Goal: Transaction & Acquisition: Purchase product/service

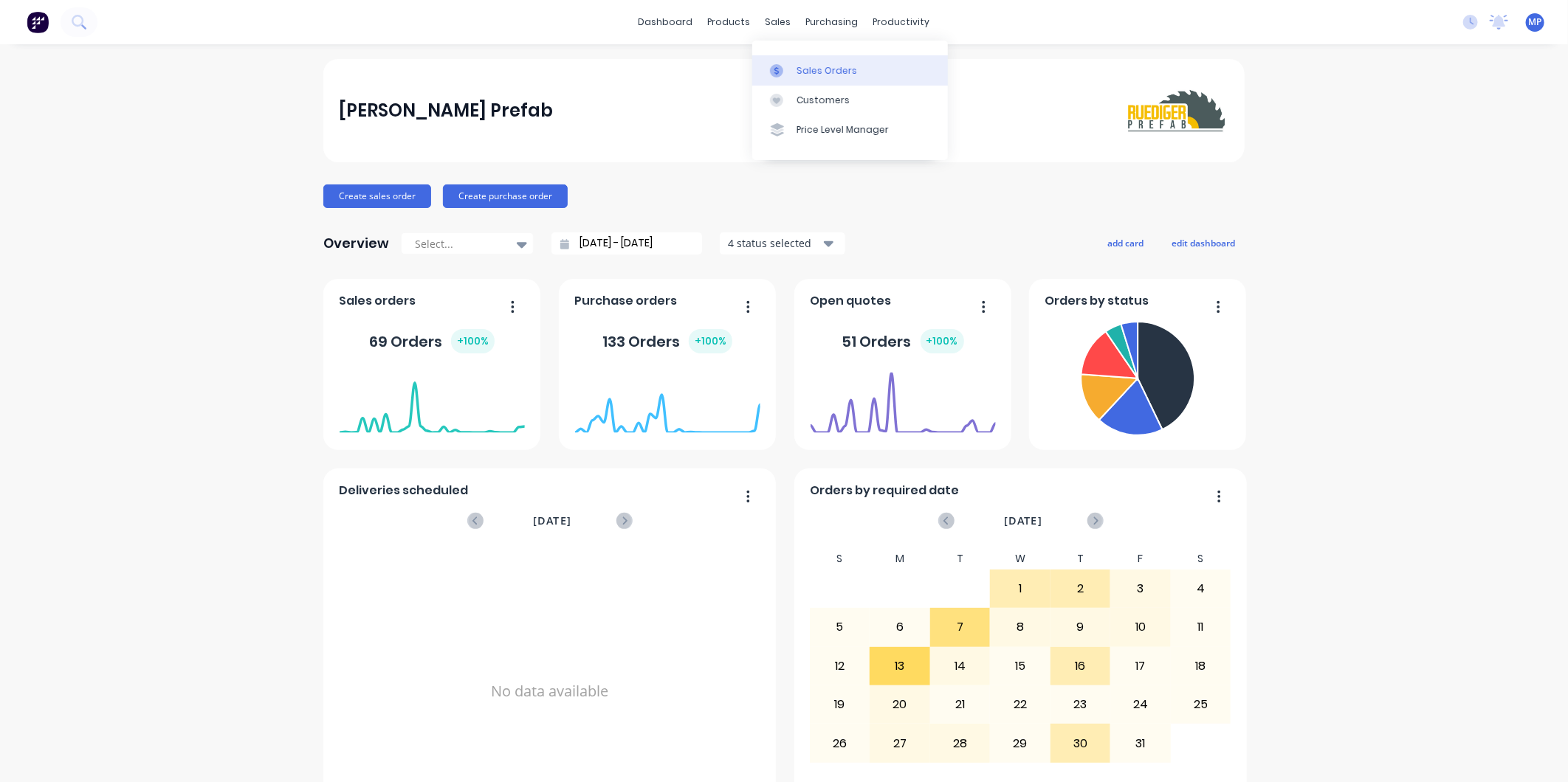
click at [813, 79] on link "Sales Orders" at bounding box center [851, 70] width 196 height 30
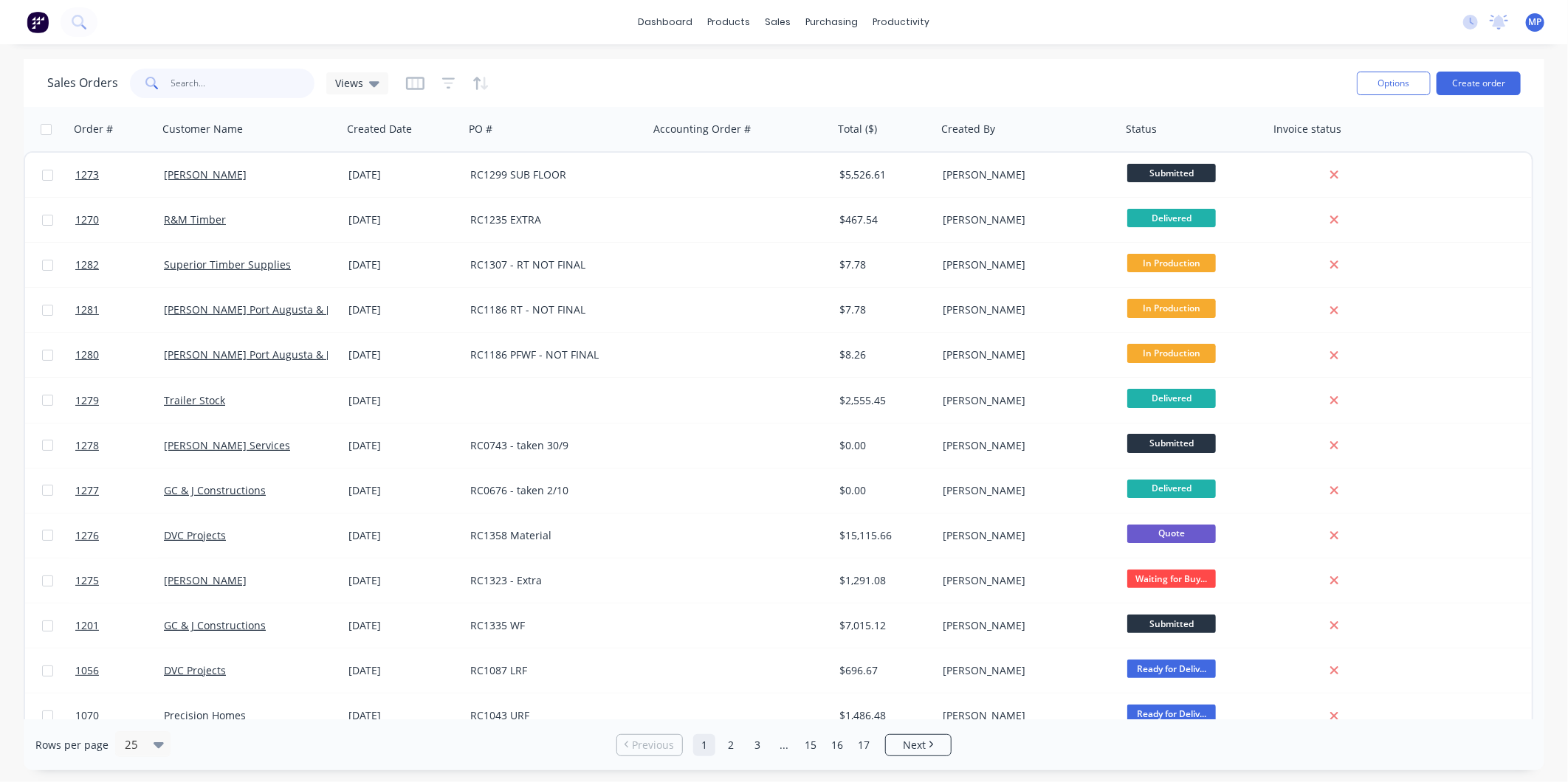
click at [208, 84] on input "text" at bounding box center [244, 83] width 144 height 30
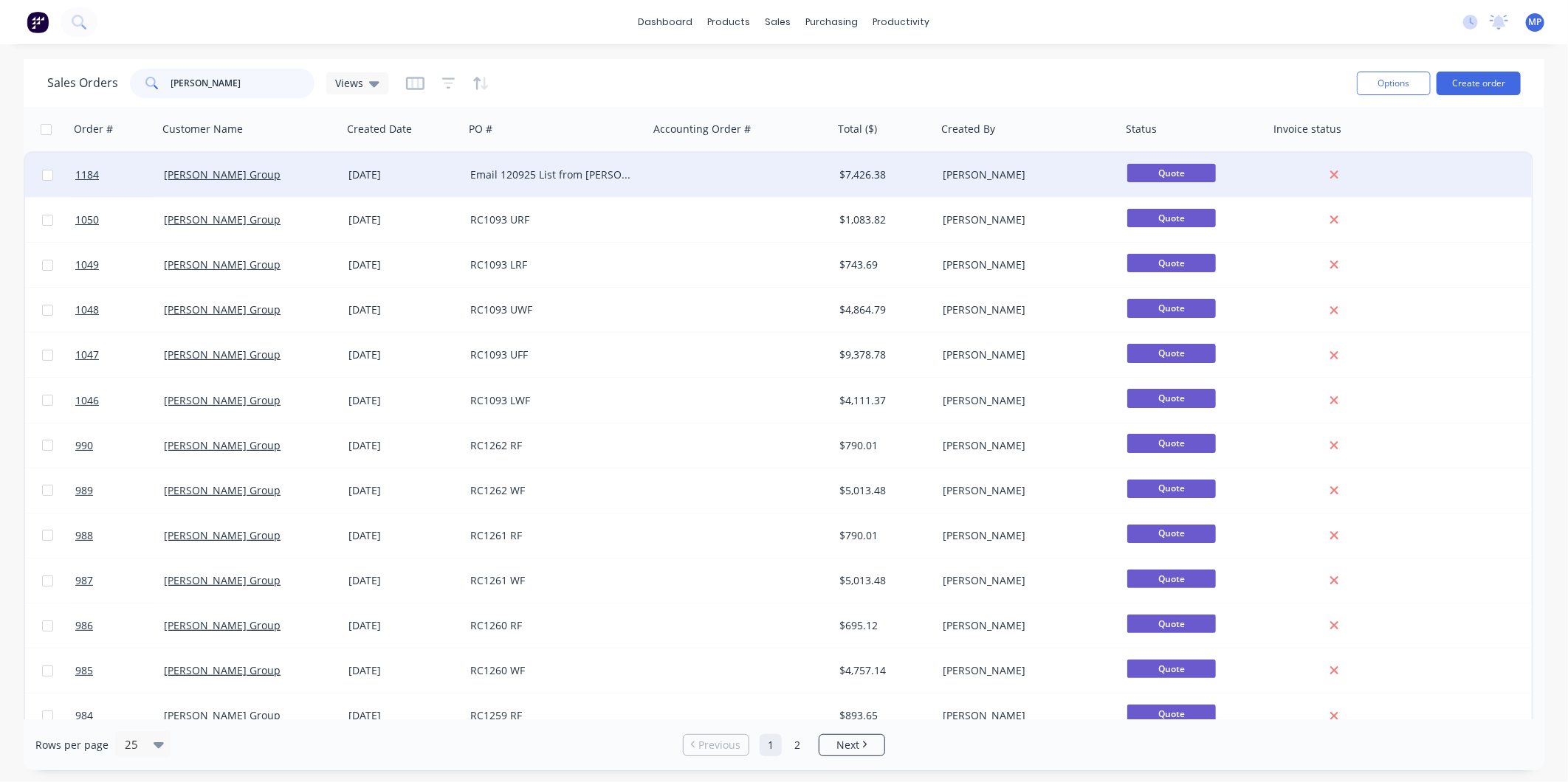
type input "lamar"
click at [555, 166] on div "Email 120925 List from Jeff" at bounding box center [556, 175] width 184 height 44
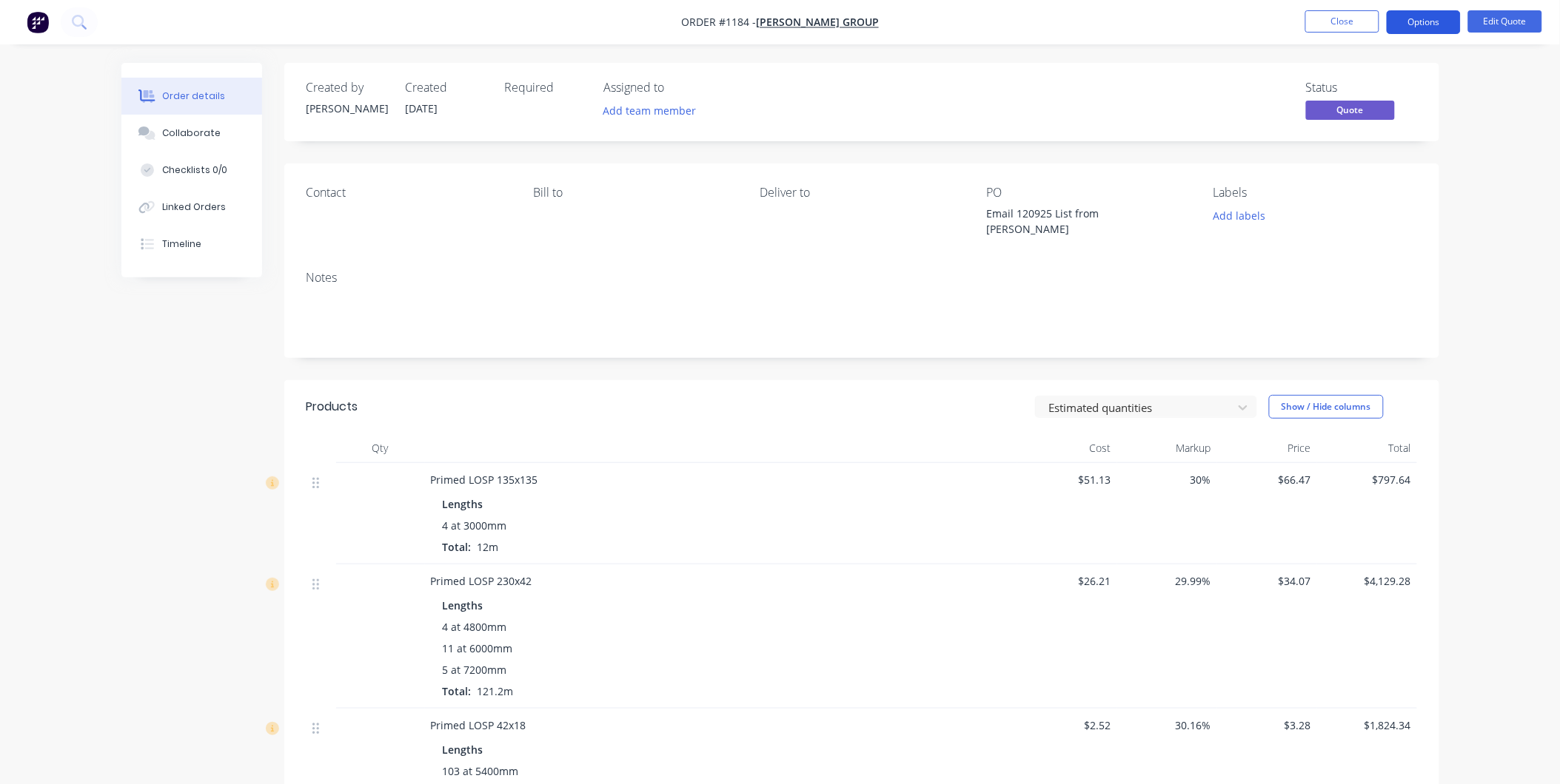
click at [1415, 22] on button "Options" at bounding box center [1423, 22] width 74 height 23
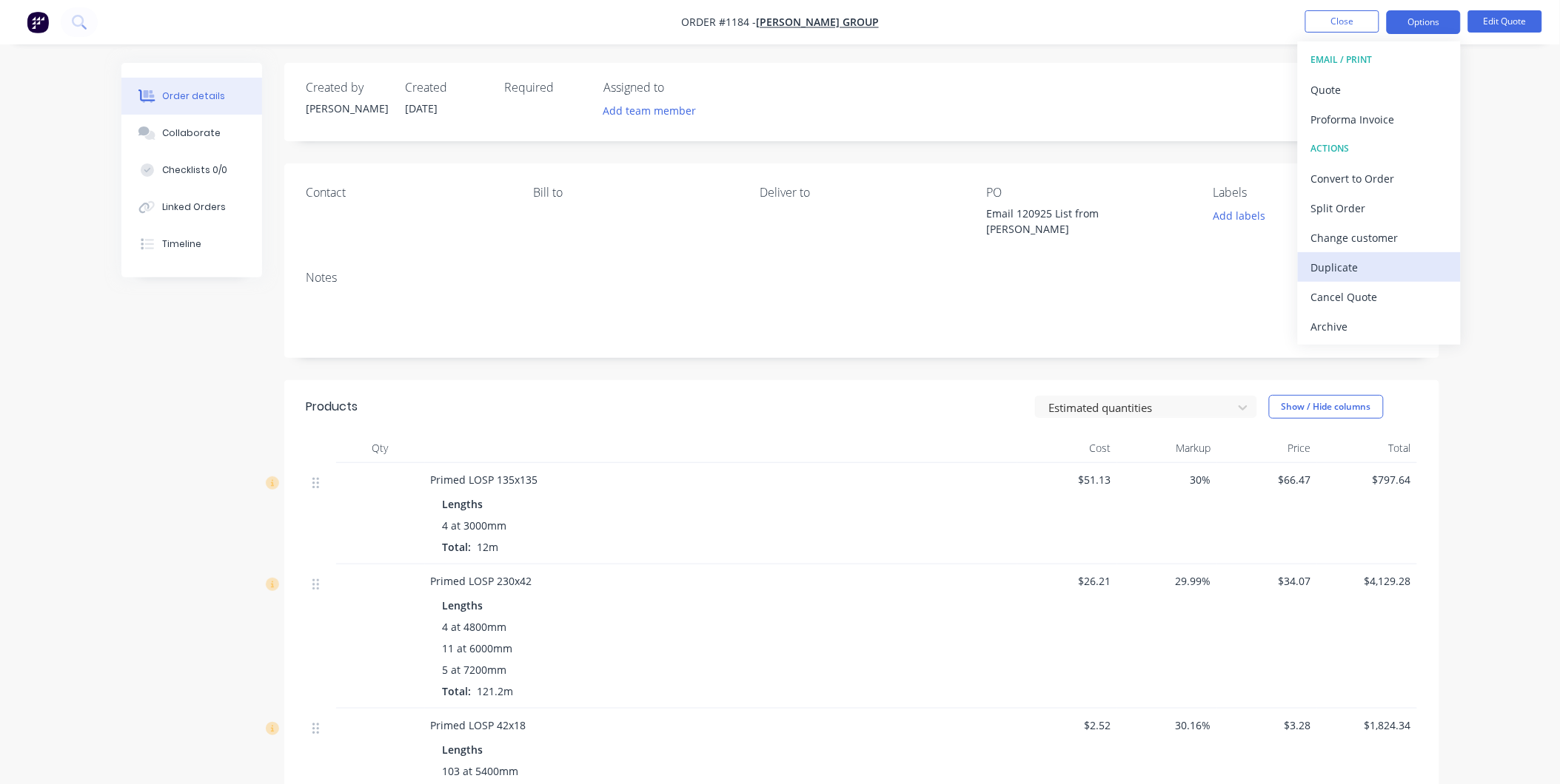
click at [1349, 260] on div "Duplicate" at bounding box center [1378, 267] width 136 height 22
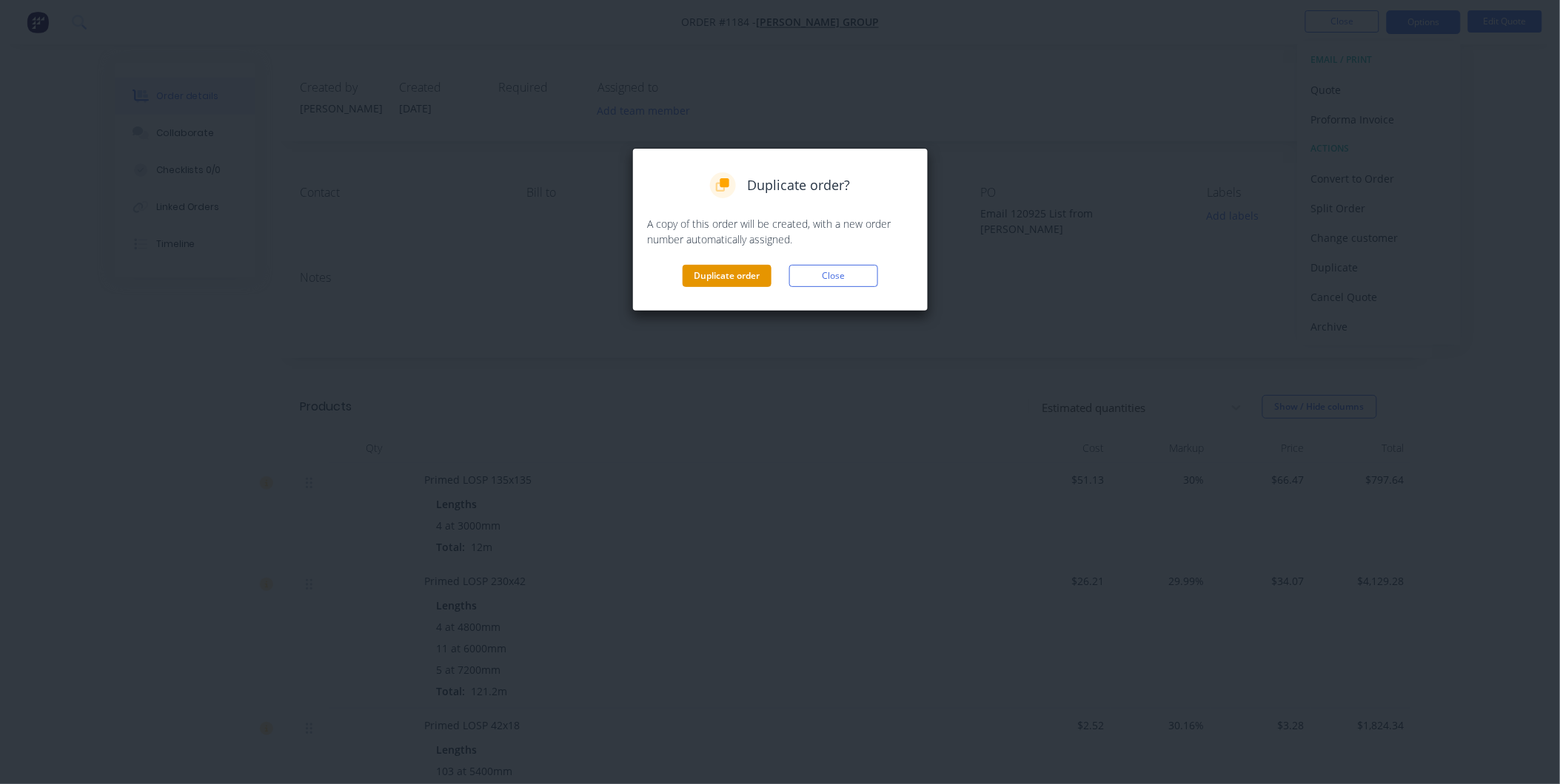
click at [743, 267] on button "Duplicate order" at bounding box center [727, 276] width 89 height 22
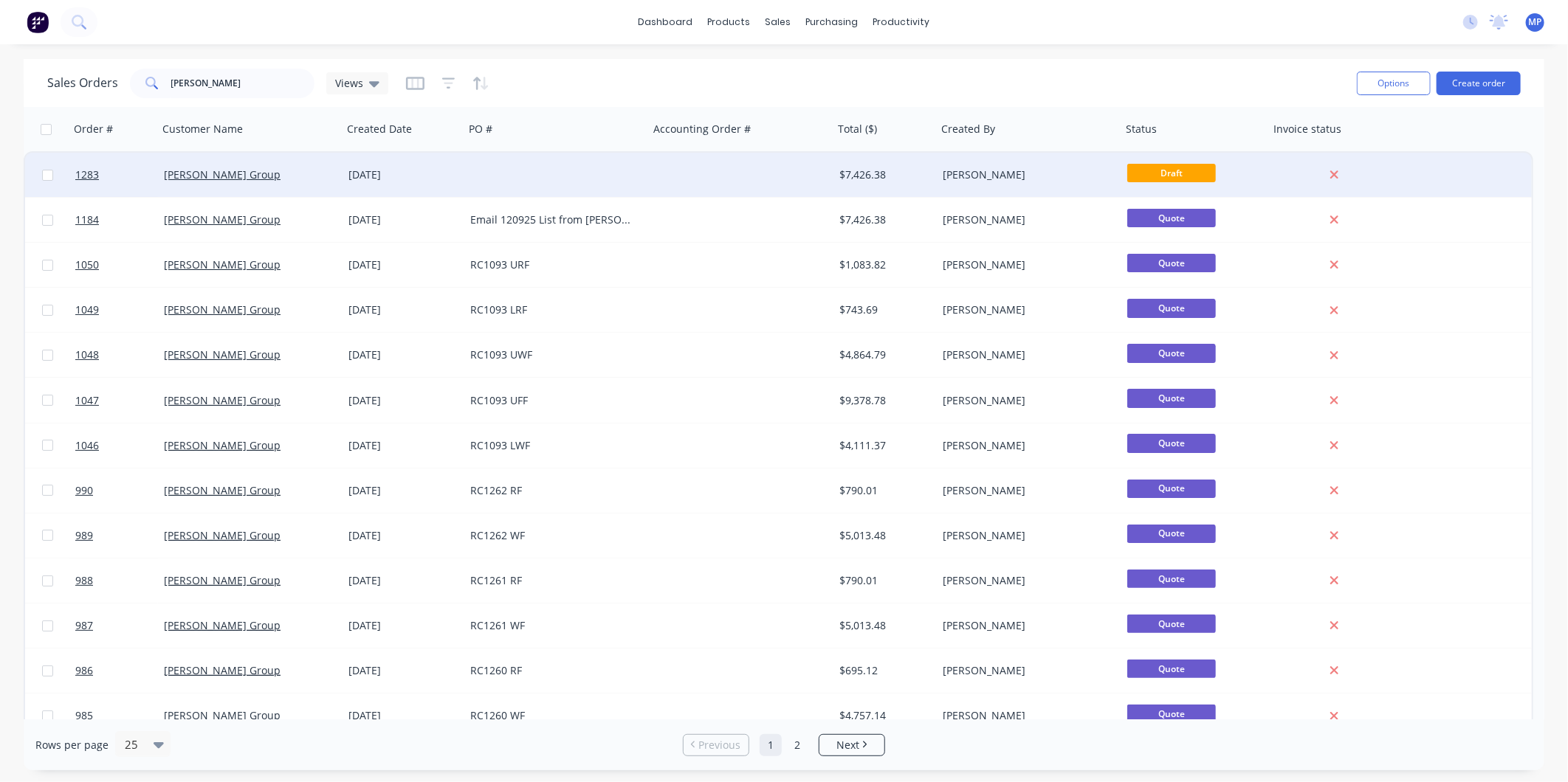
click at [595, 160] on div at bounding box center [556, 175] width 184 height 44
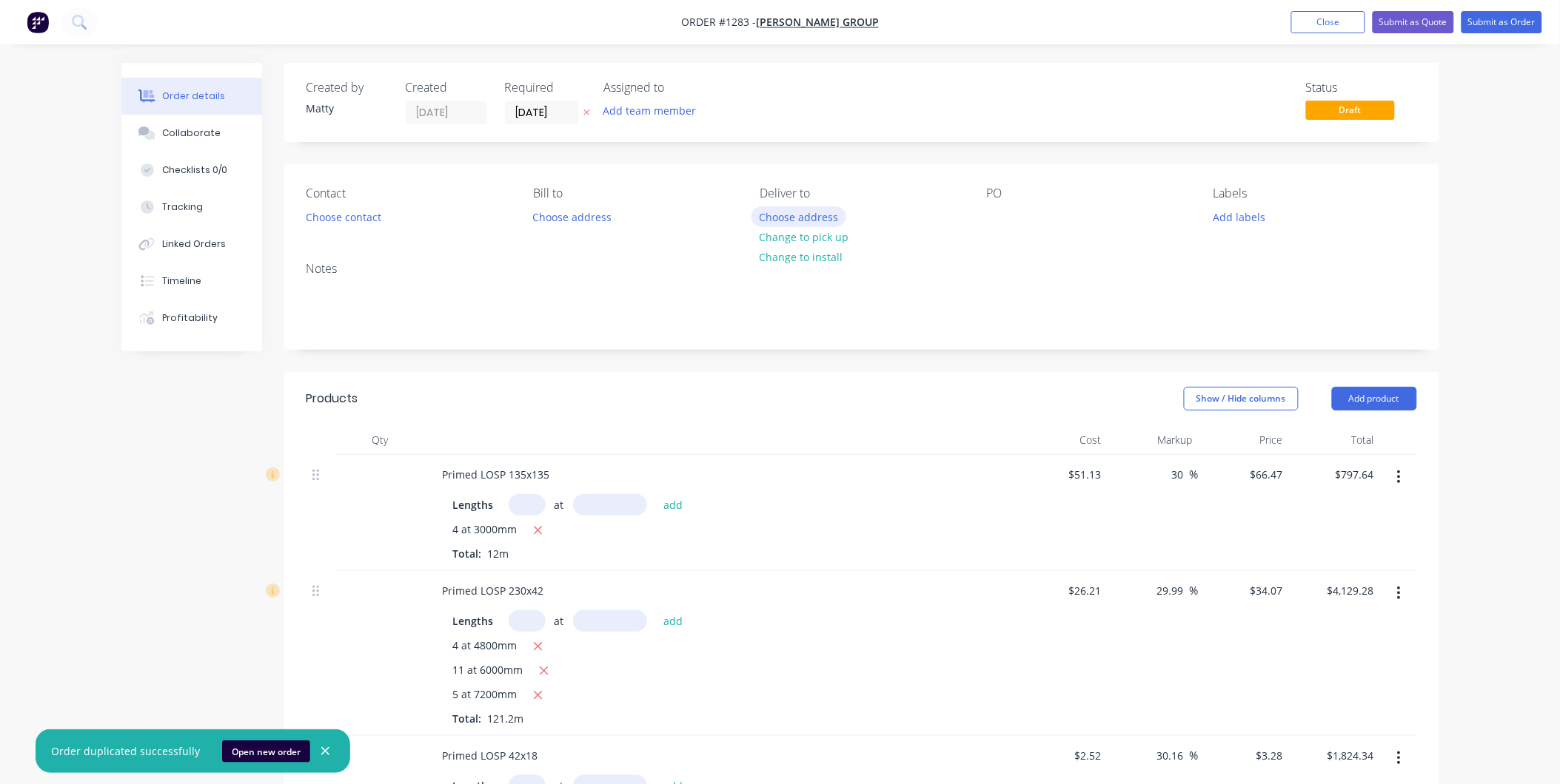
click at [791, 216] on button "Choose address" at bounding box center [799, 216] width 95 height 20
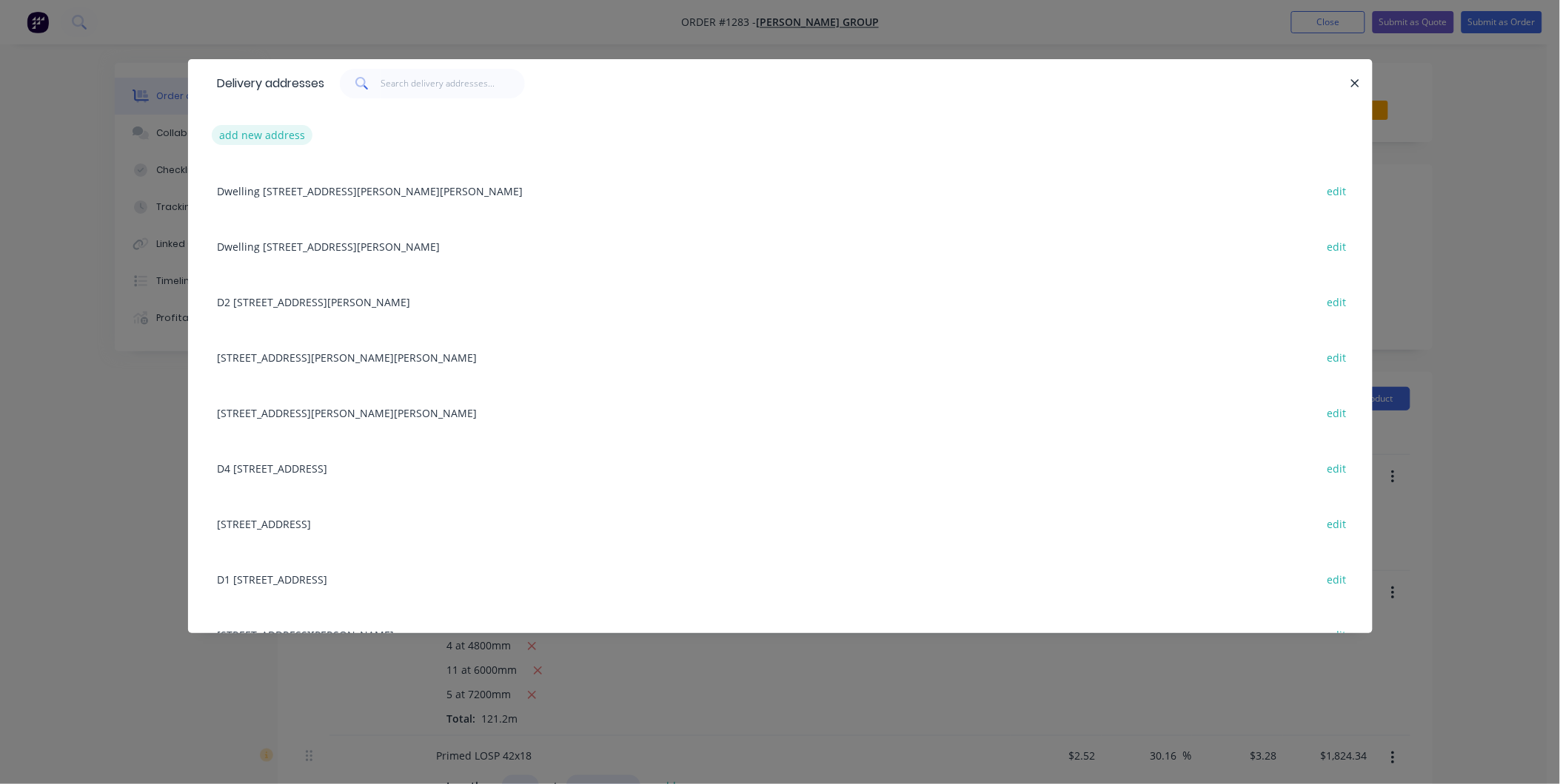
click at [267, 130] on button "add new address" at bounding box center [262, 135] width 101 height 20
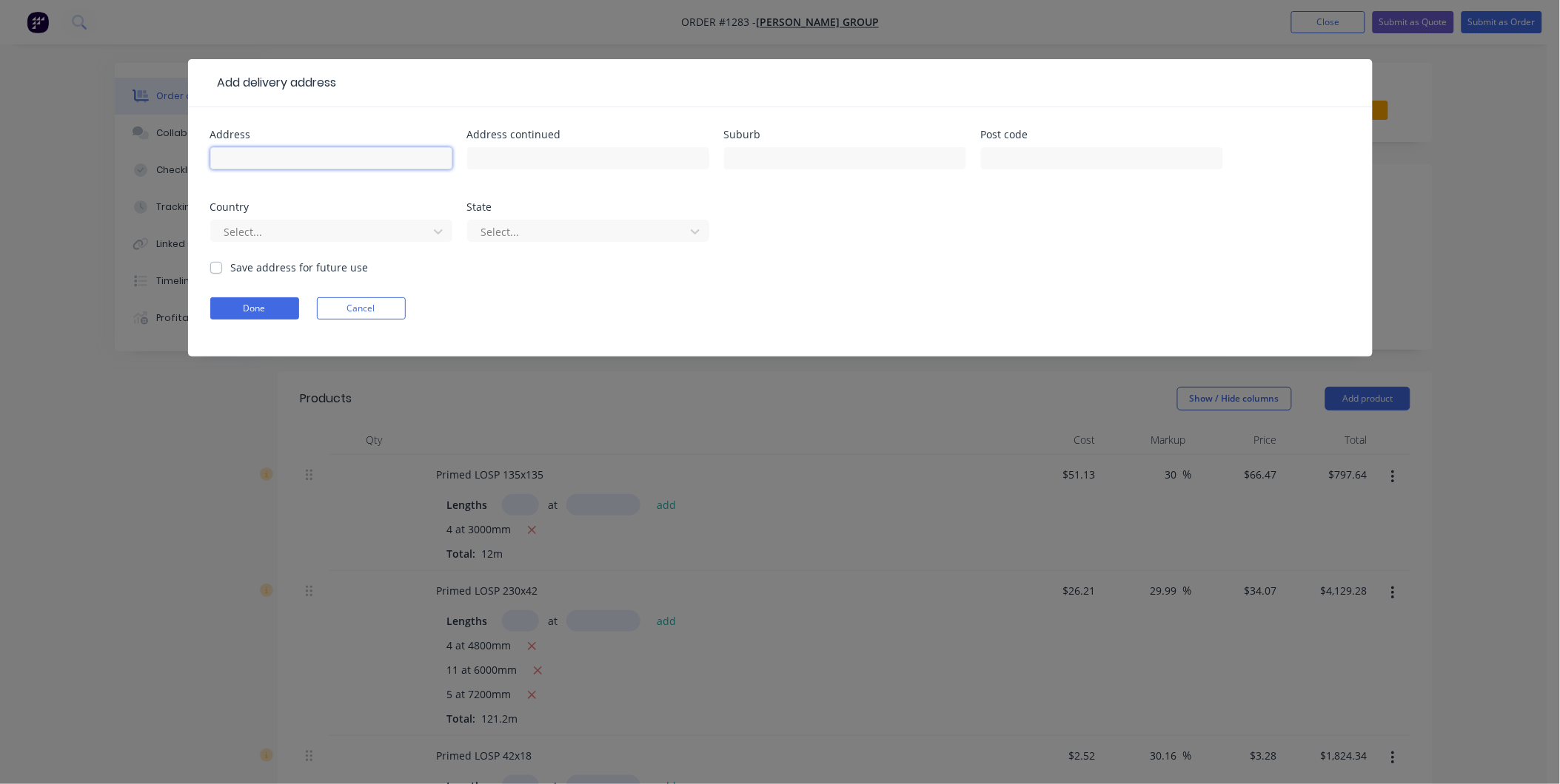
click at [248, 153] on input "text" at bounding box center [331, 158] width 242 height 22
type input "163 Main North Road"
type input "Nailsworth"
click at [387, 227] on div at bounding box center [321, 231] width 198 height 18
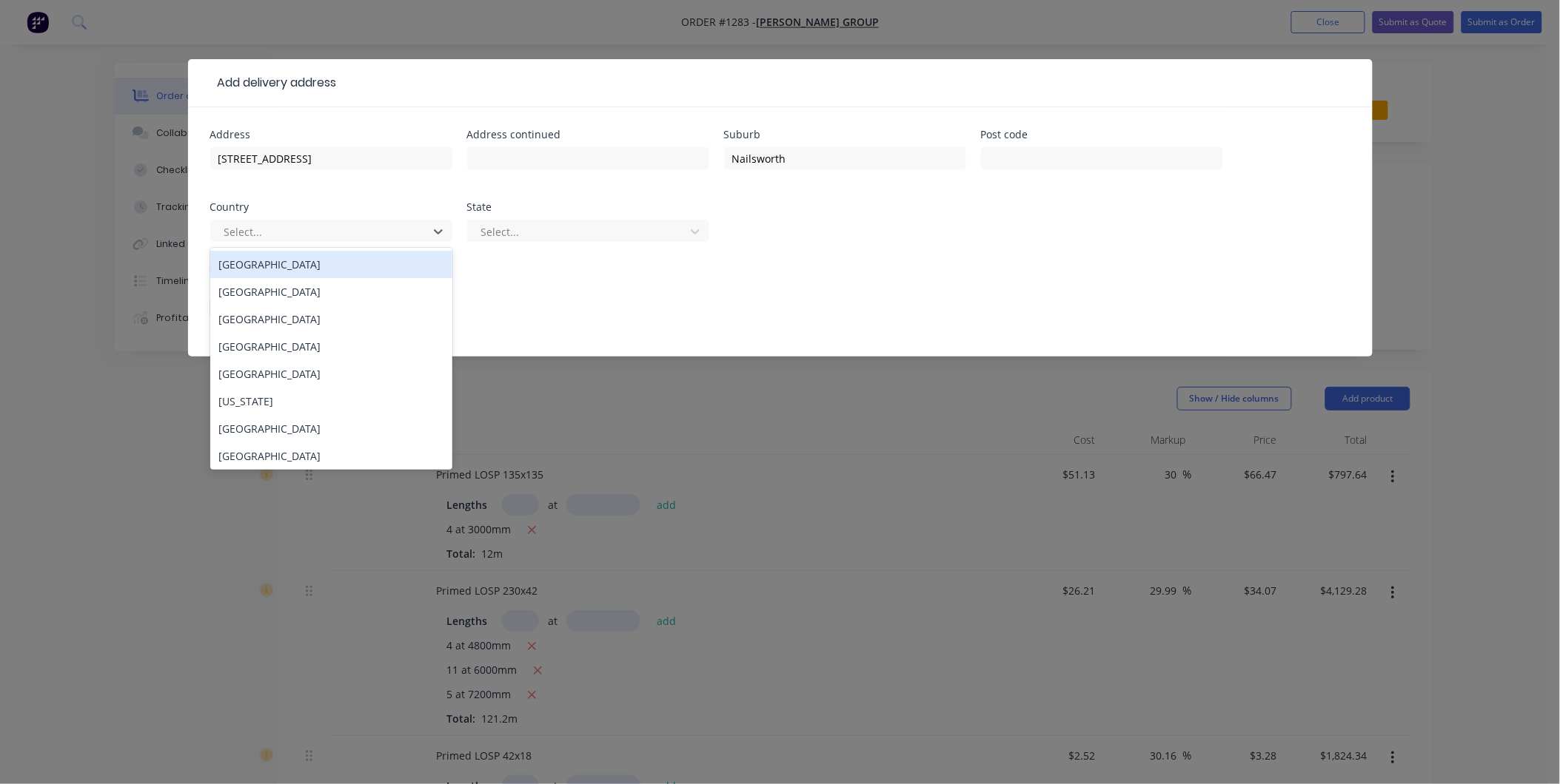
click at [356, 267] on div "Australia" at bounding box center [331, 264] width 242 height 27
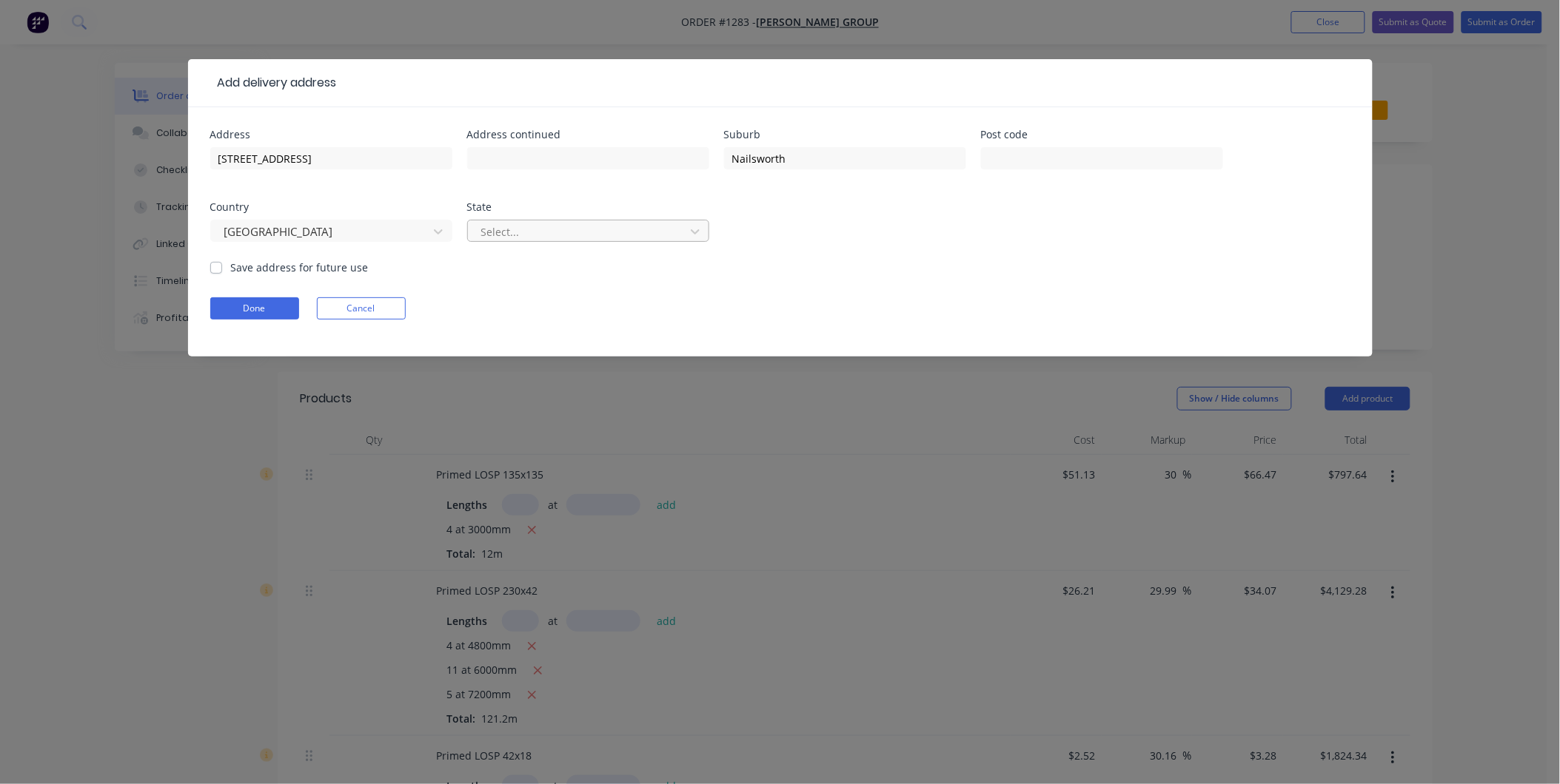
click at [485, 234] on div at bounding box center [579, 231] width 198 height 18
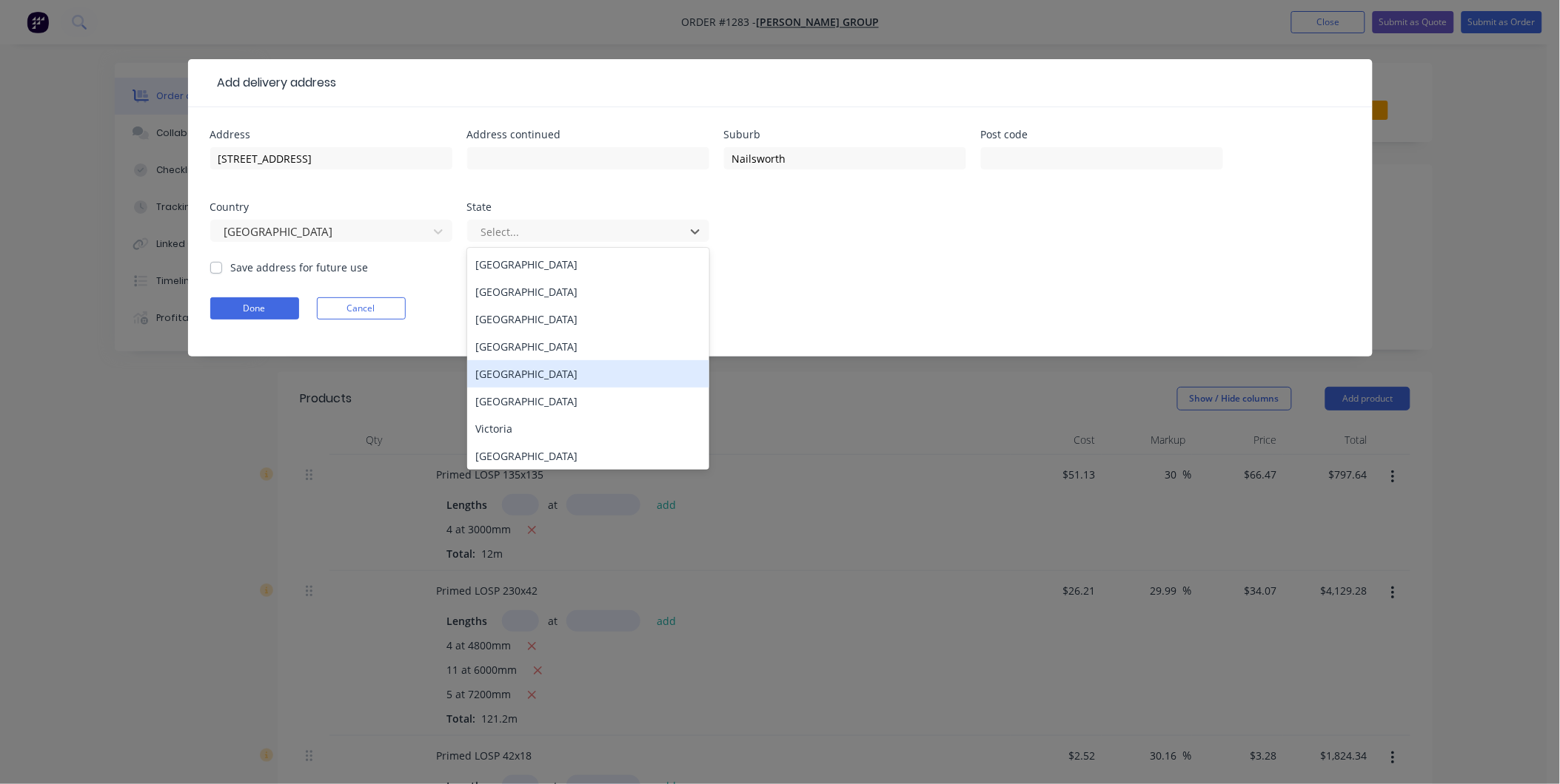
click at [509, 370] on div "South Australia" at bounding box center [588, 374] width 242 height 27
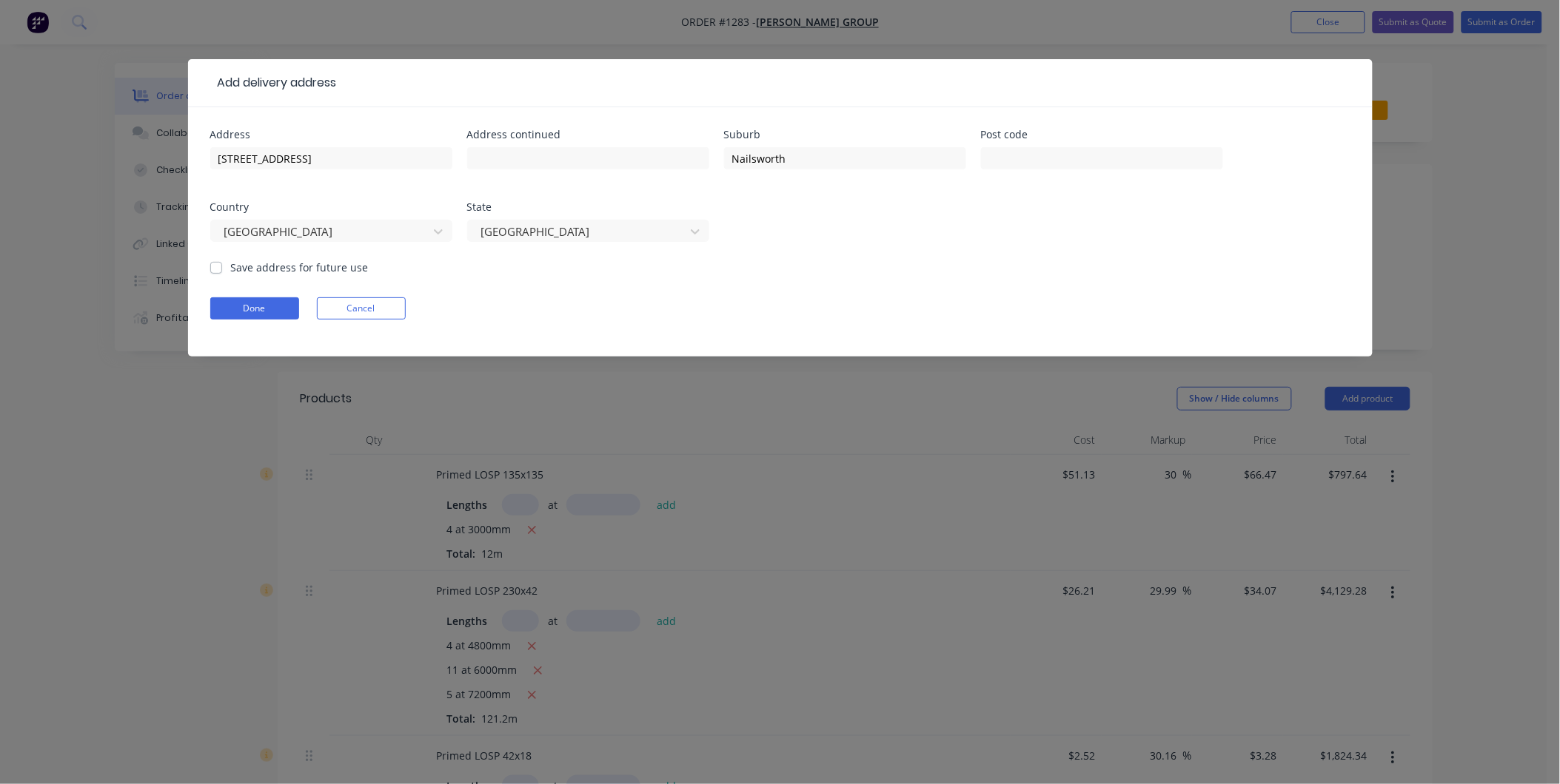
click at [231, 263] on label "Save address for future use" at bounding box center [299, 267] width 137 height 15
click at [215, 263] on input "Save address for future use" at bounding box center [216, 267] width 12 height 14
checkbox input "true"
click at [230, 307] on button "Done" at bounding box center [255, 308] width 89 height 22
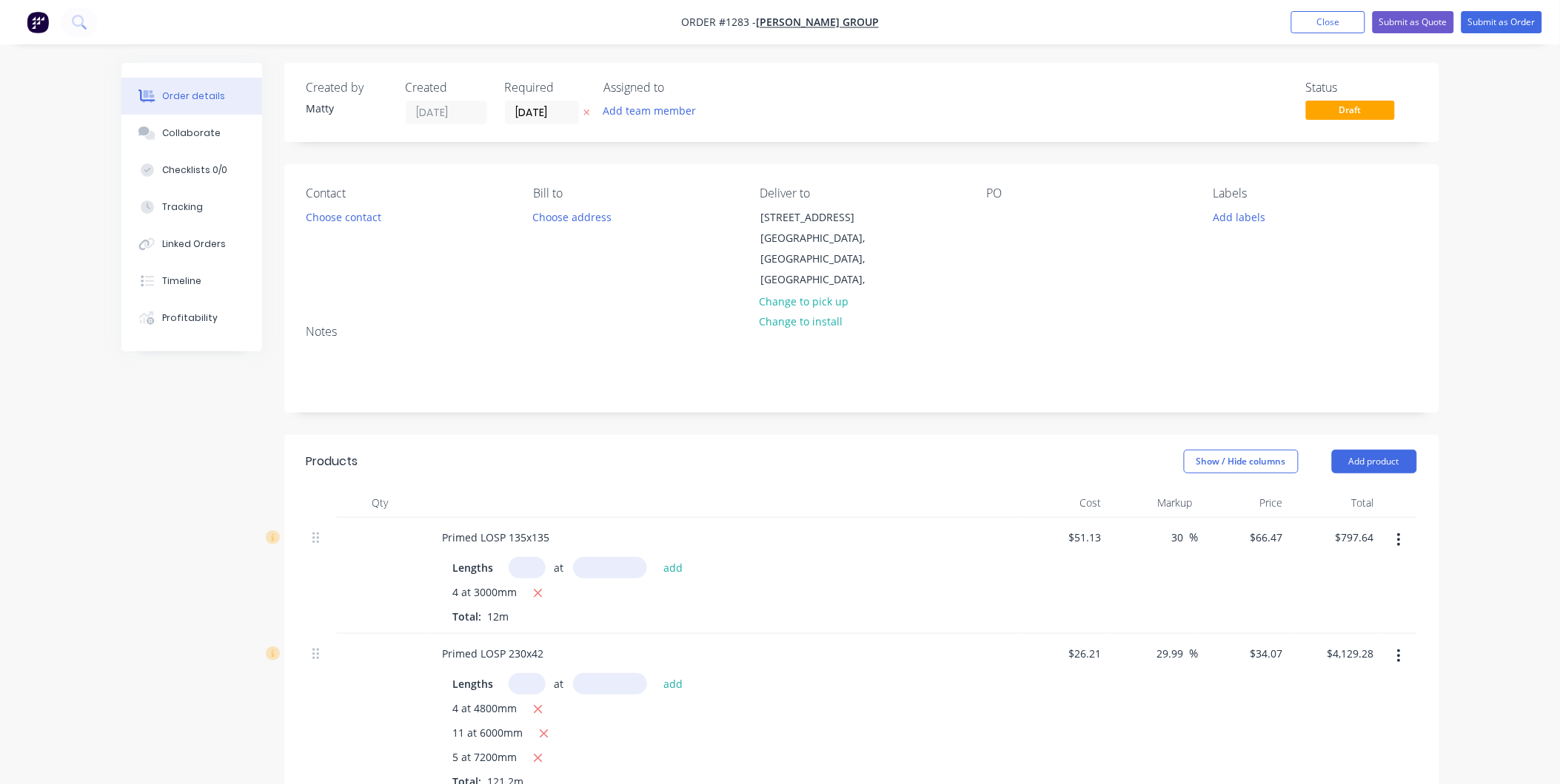
click at [1399, 533] on icon "button" at bounding box center [1399, 540] width 3 height 14
click at [1358, 657] on div "Delete" at bounding box center [1347, 668] width 114 height 22
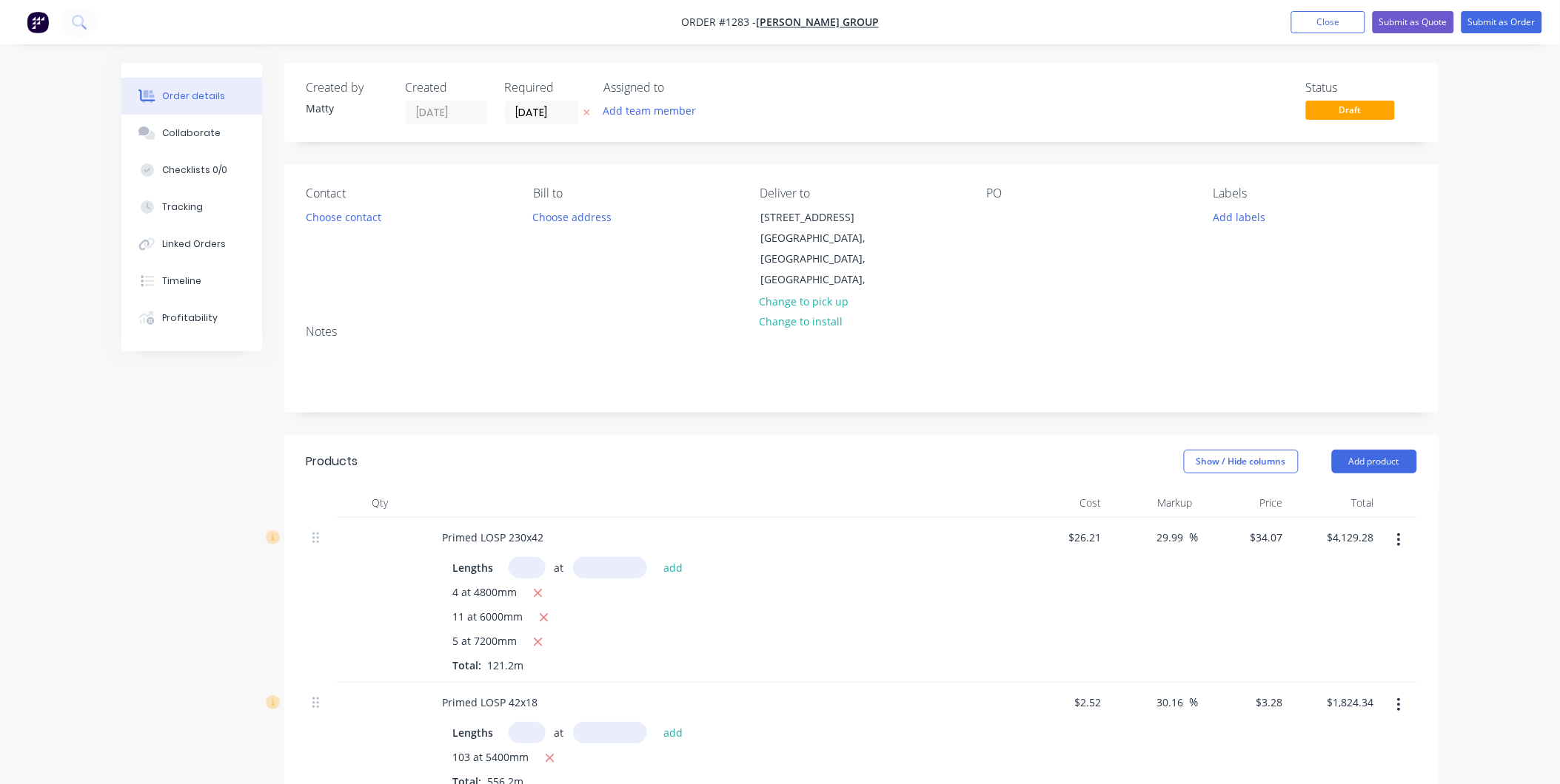
click at [1403, 527] on button "button" at bounding box center [1398, 540] width 35 height 27
click at [1388, 657] on div "Delete" at bounding box center [1347, 668] width 114 height 22
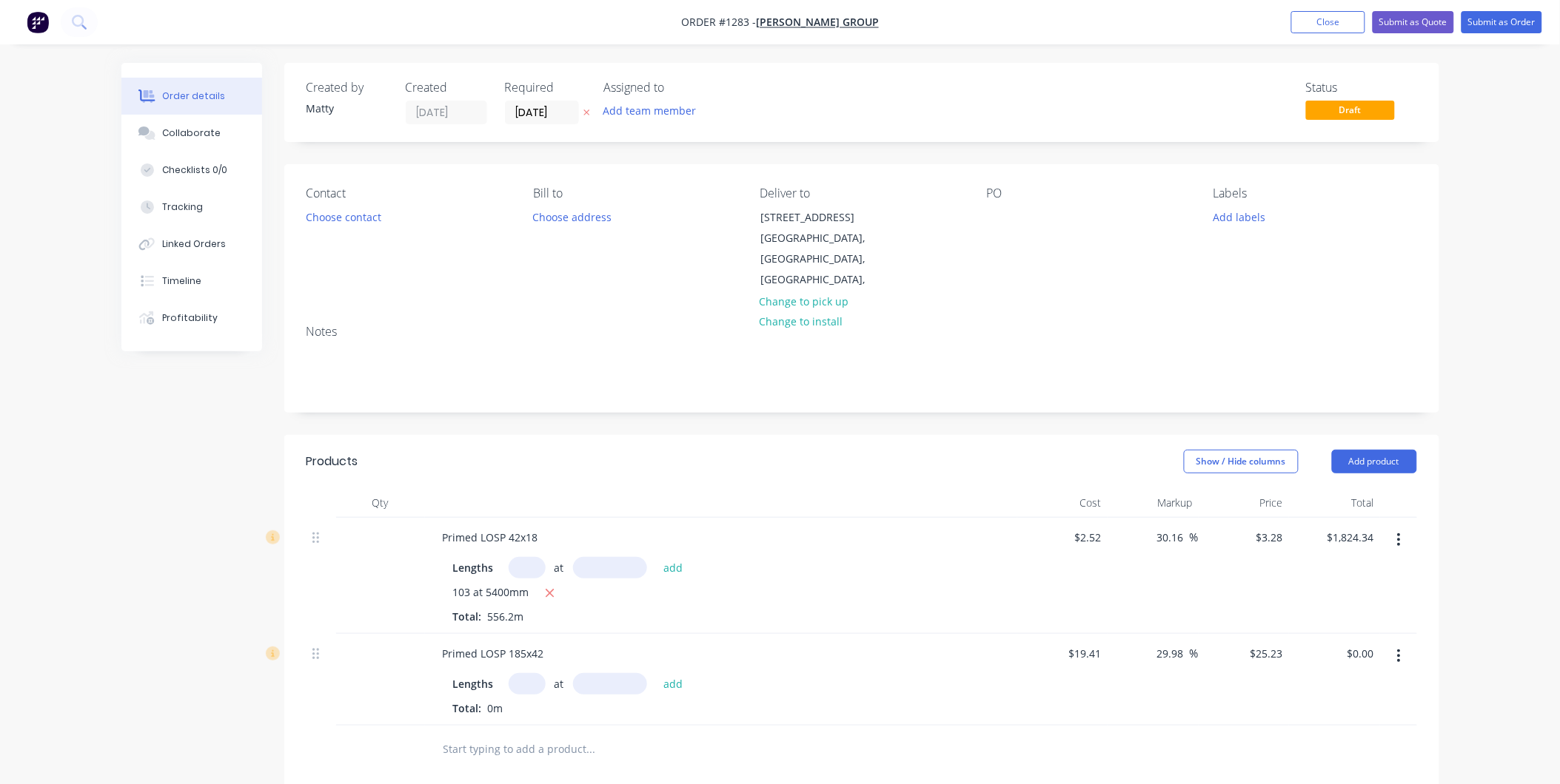
click at [1399, 533] on icon "button" at bounding box center [1399, 540] width 3 height 14
click at [1381, 657] on div "Delete" at bounding box center [1347, 668] width 114 height 22
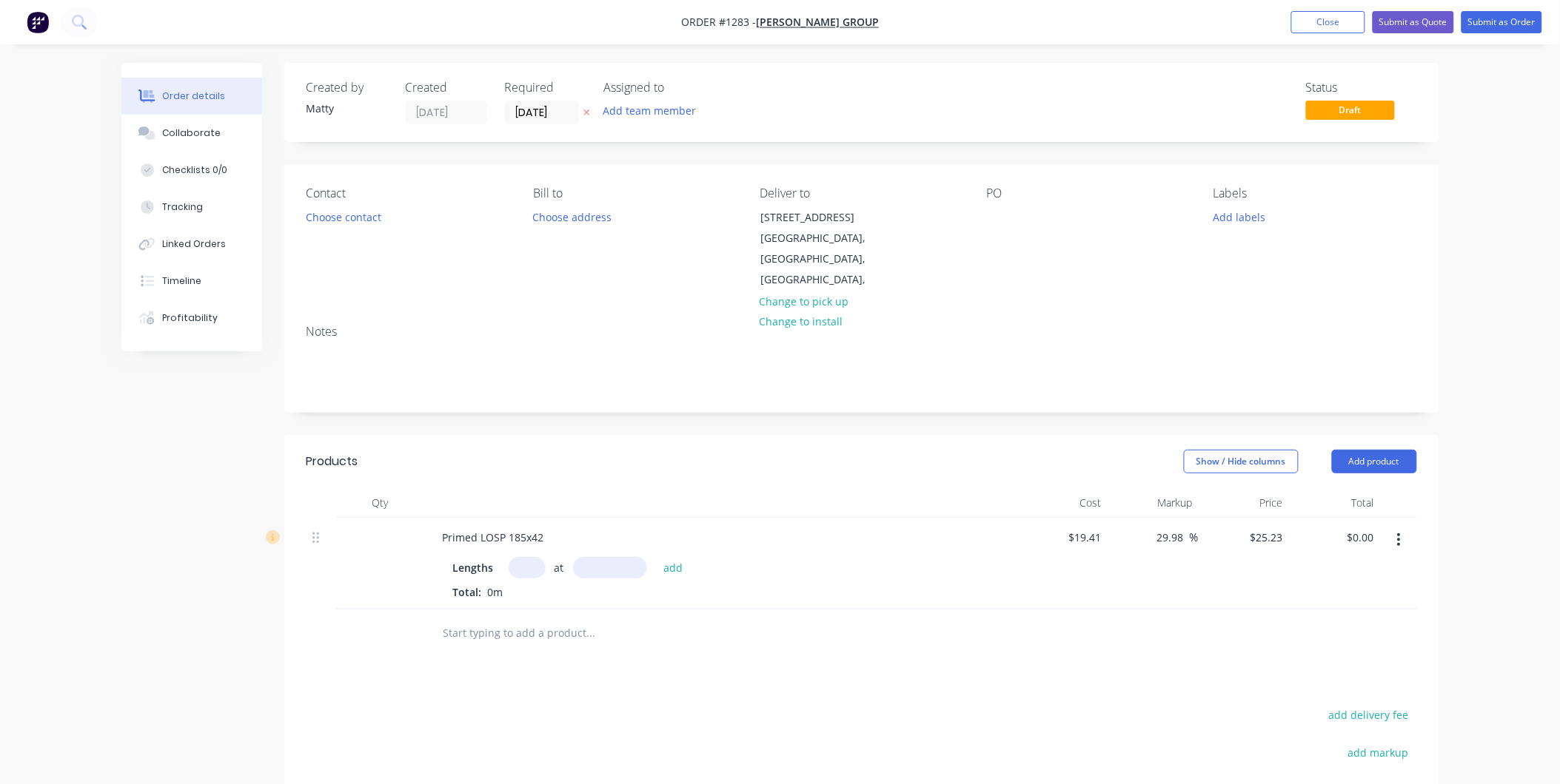
click at [1406, 527] on button "button" at bounding box center [1398, 540] width 35 height 27
click at [1374, 657] on div "Delete" at bounding box center [1347, 668] width 114 height 22
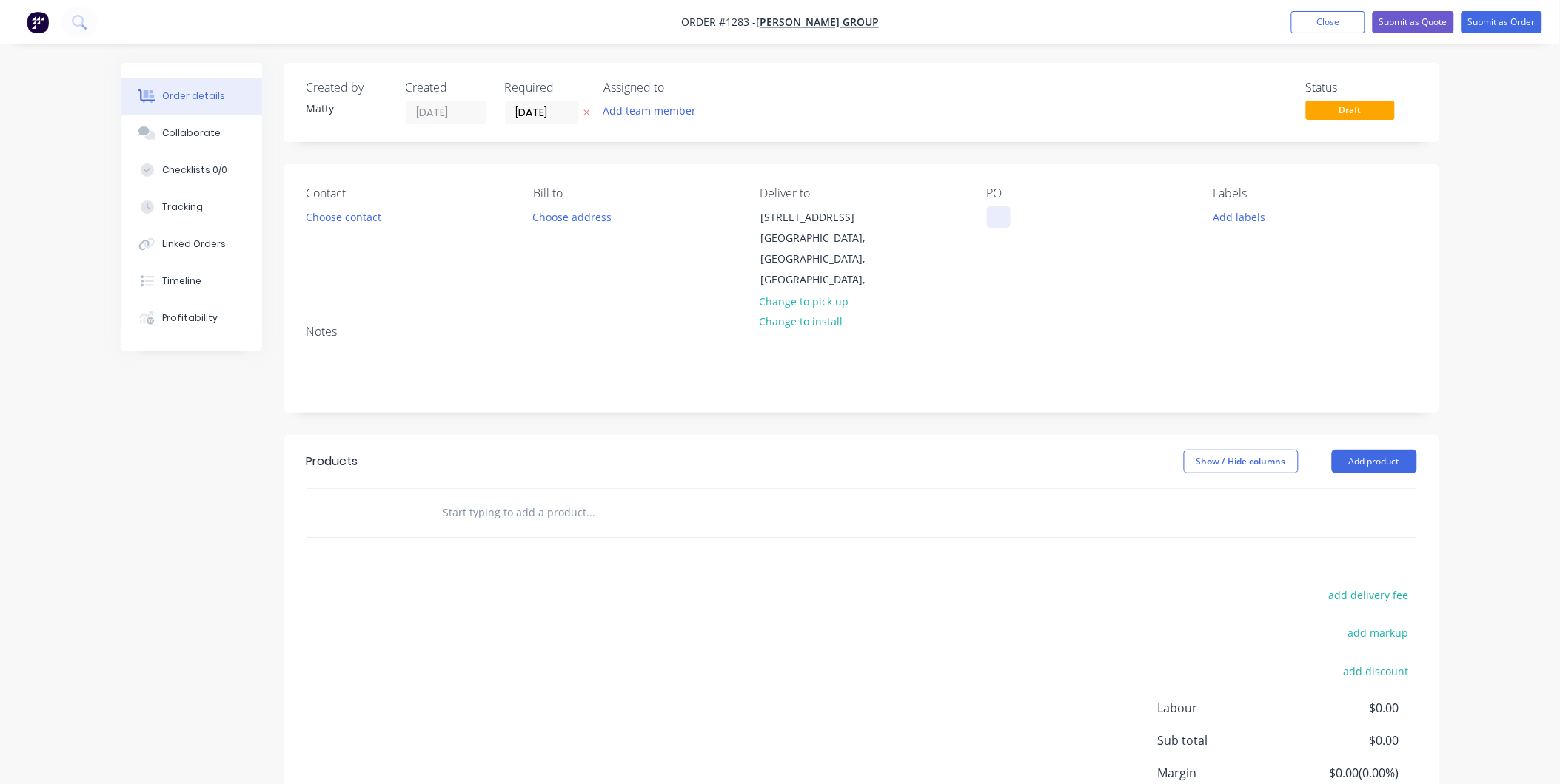
click at [996, 218] on div at bounding box center [998, 217] width 23 height 22
click at [446, 498] on input "text" at bounding box center [591, 512] width 296 height 30
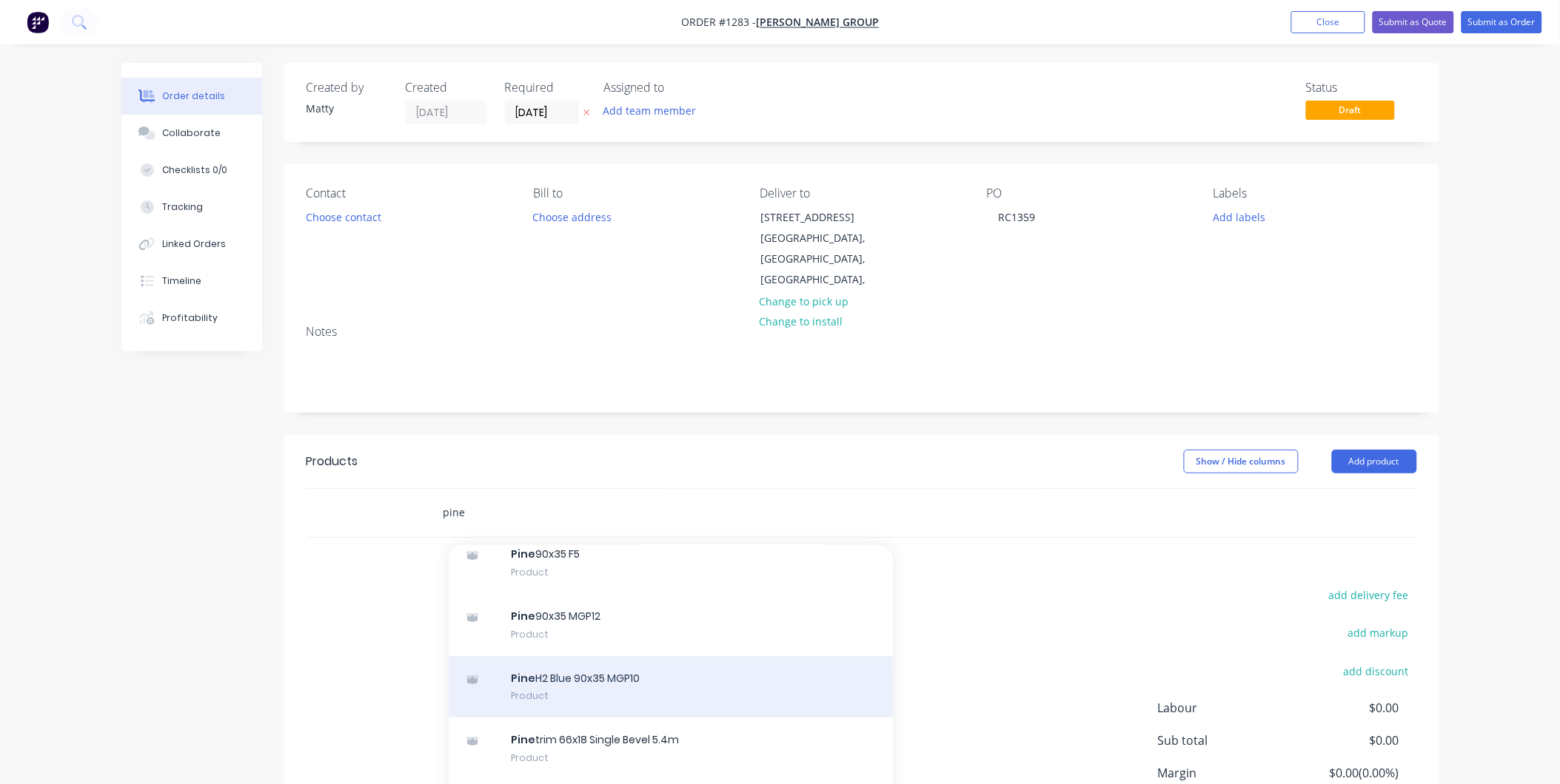
type input "pine"
click at [605, 661] on div "Pine H2 Blue 90x35 MGP10 Product" at bounding box center [670, 687] width 444 height 62
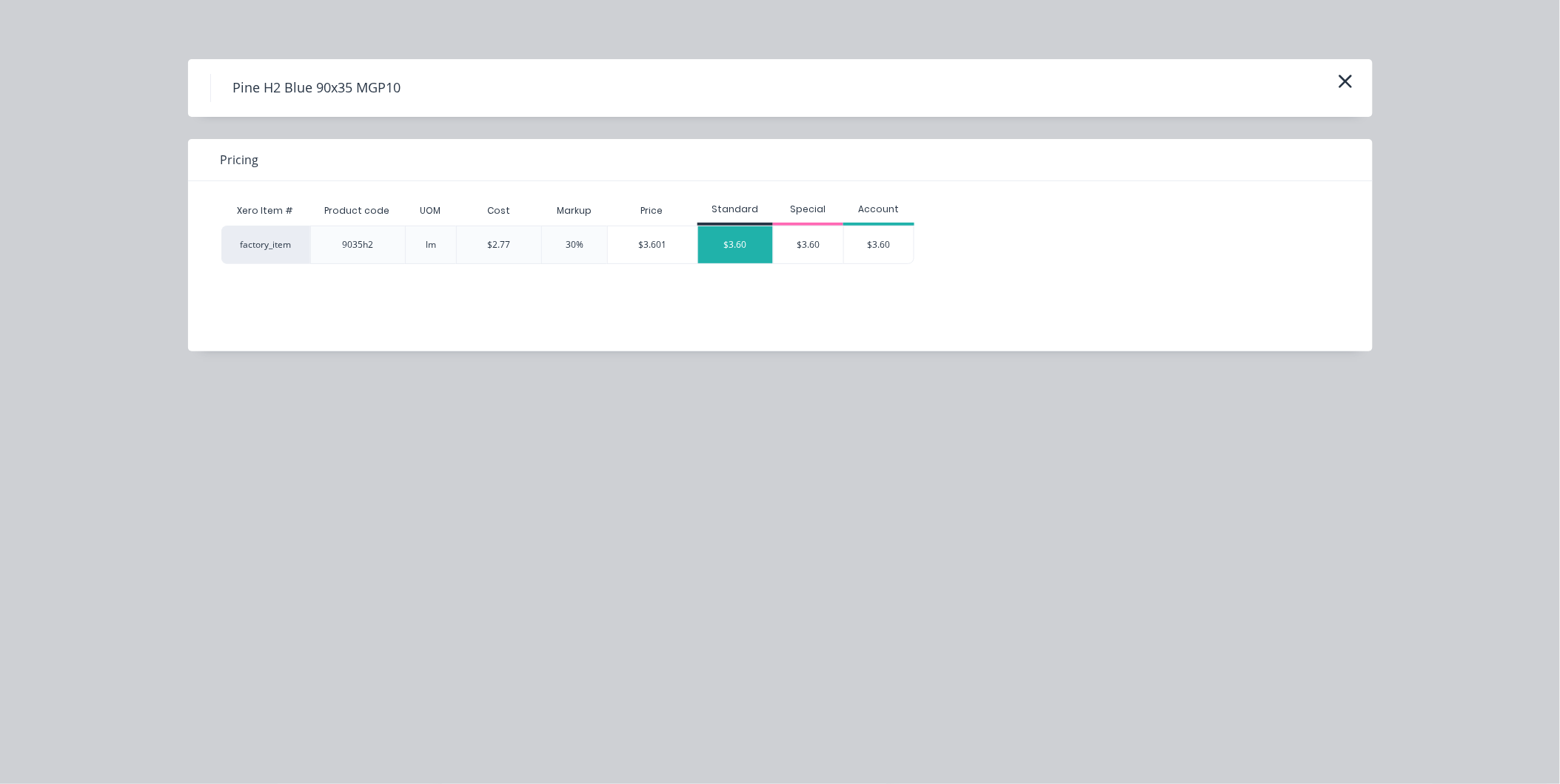
click at [701, 252] on div "$3.60" at bounding box center [735, 245] width 75 height 37
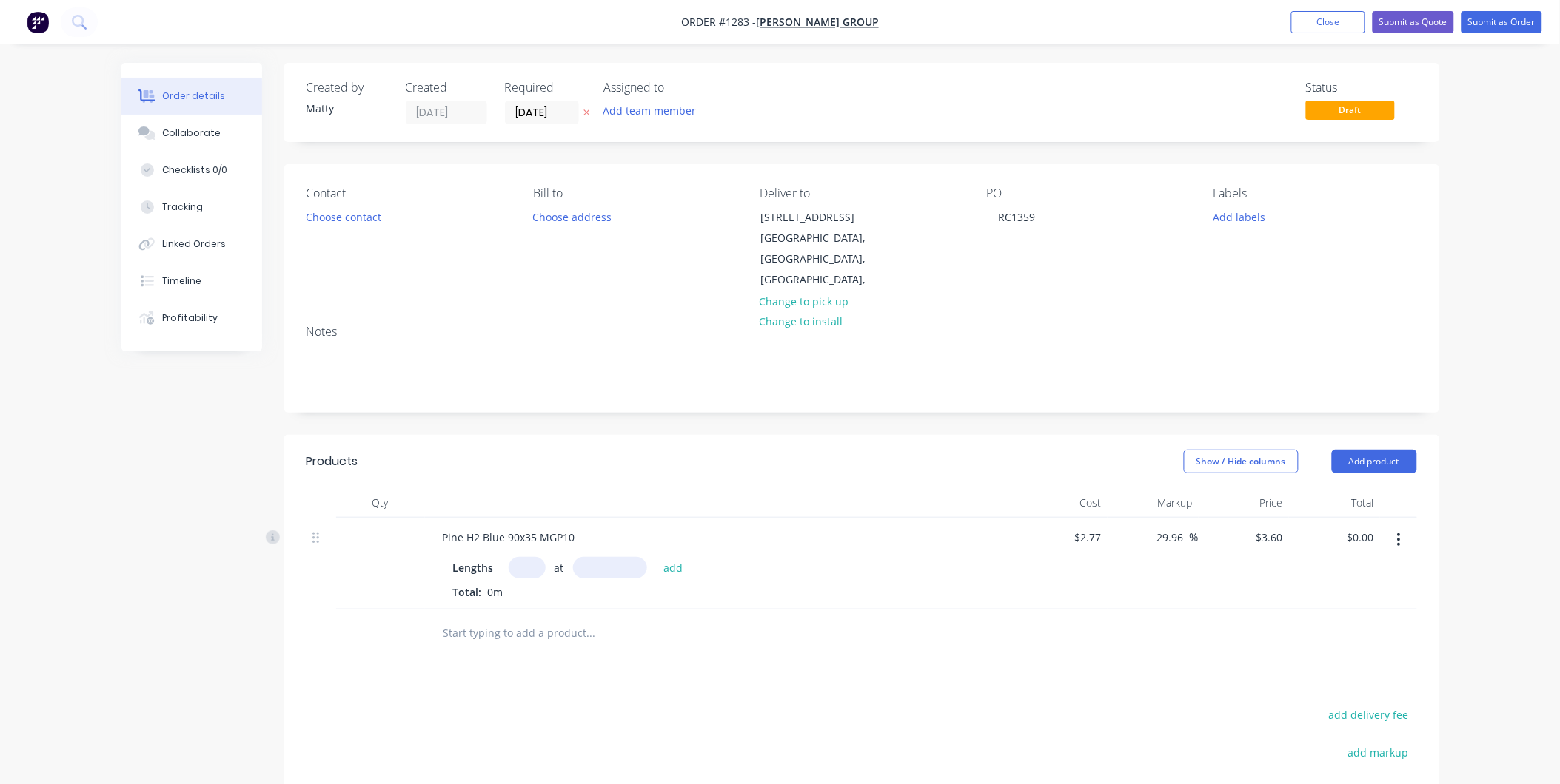
click at [526, 557] on input "text" at bounding box center [527, 568] width 37 height 22
type input "45"
type input "6000"
click at [656, 557] on button "add" at bounding box center [673, 567] width 35 height 20
type input "$972.00"
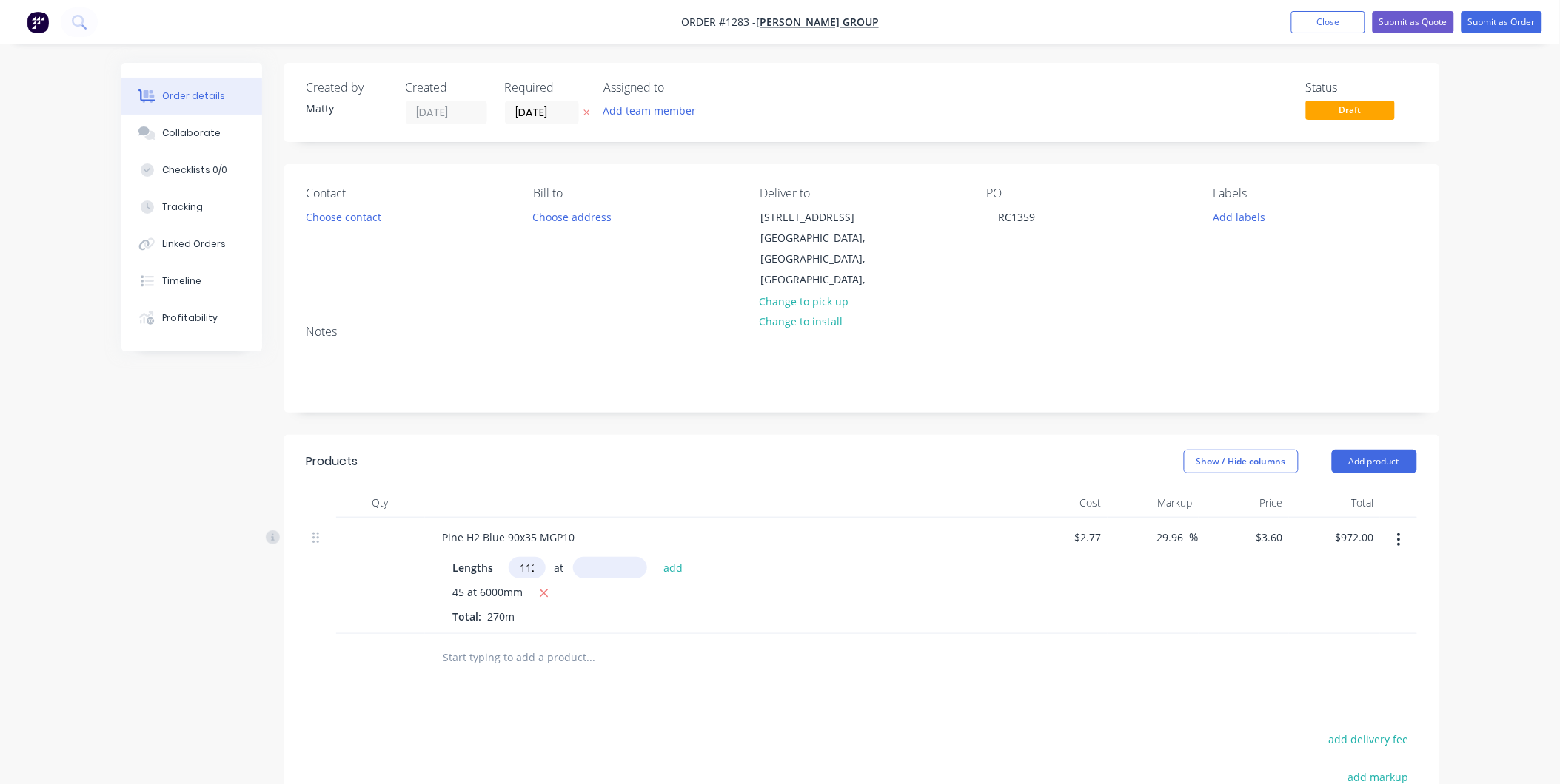
scroll to position [0, 5]
type input "112"
type input "2700"
click at [656, 557] on button "add" at bounding box center [673, 567] width 35 height 20
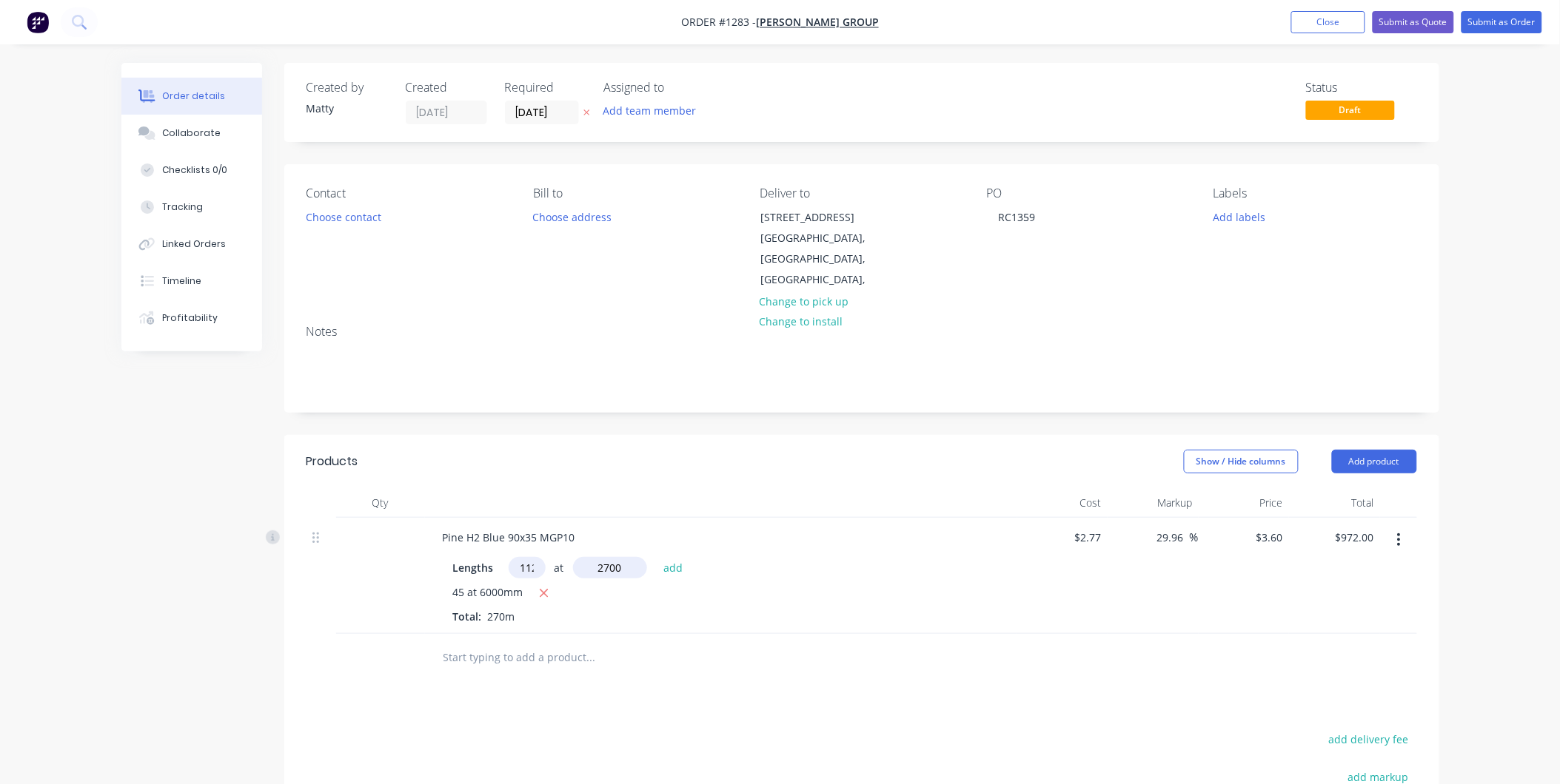
type input "$2,060.64"
click at [616, 679] on div at bounding box center [691, 683] width 533 height 48
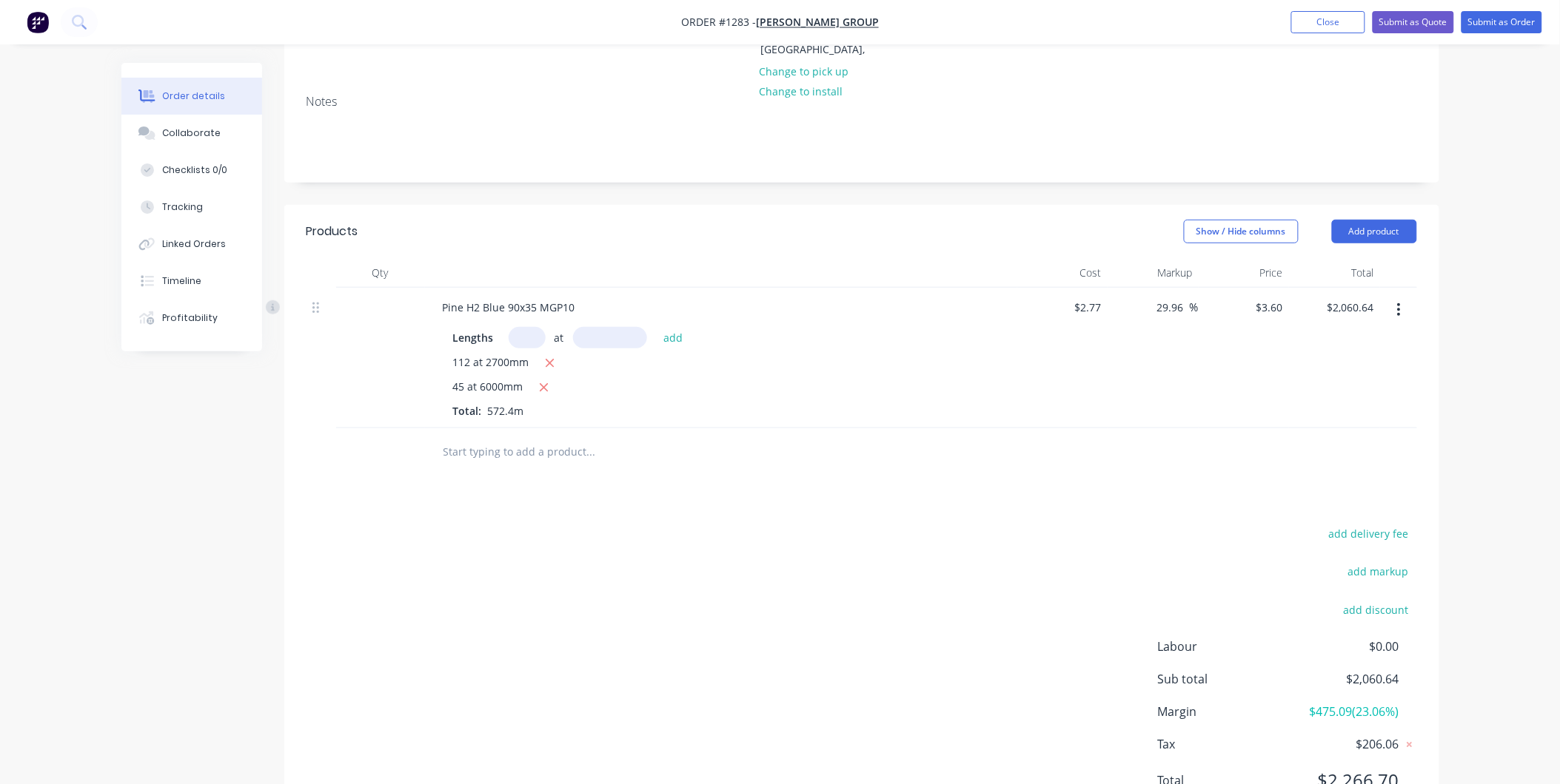
scroll to position [247, 0]
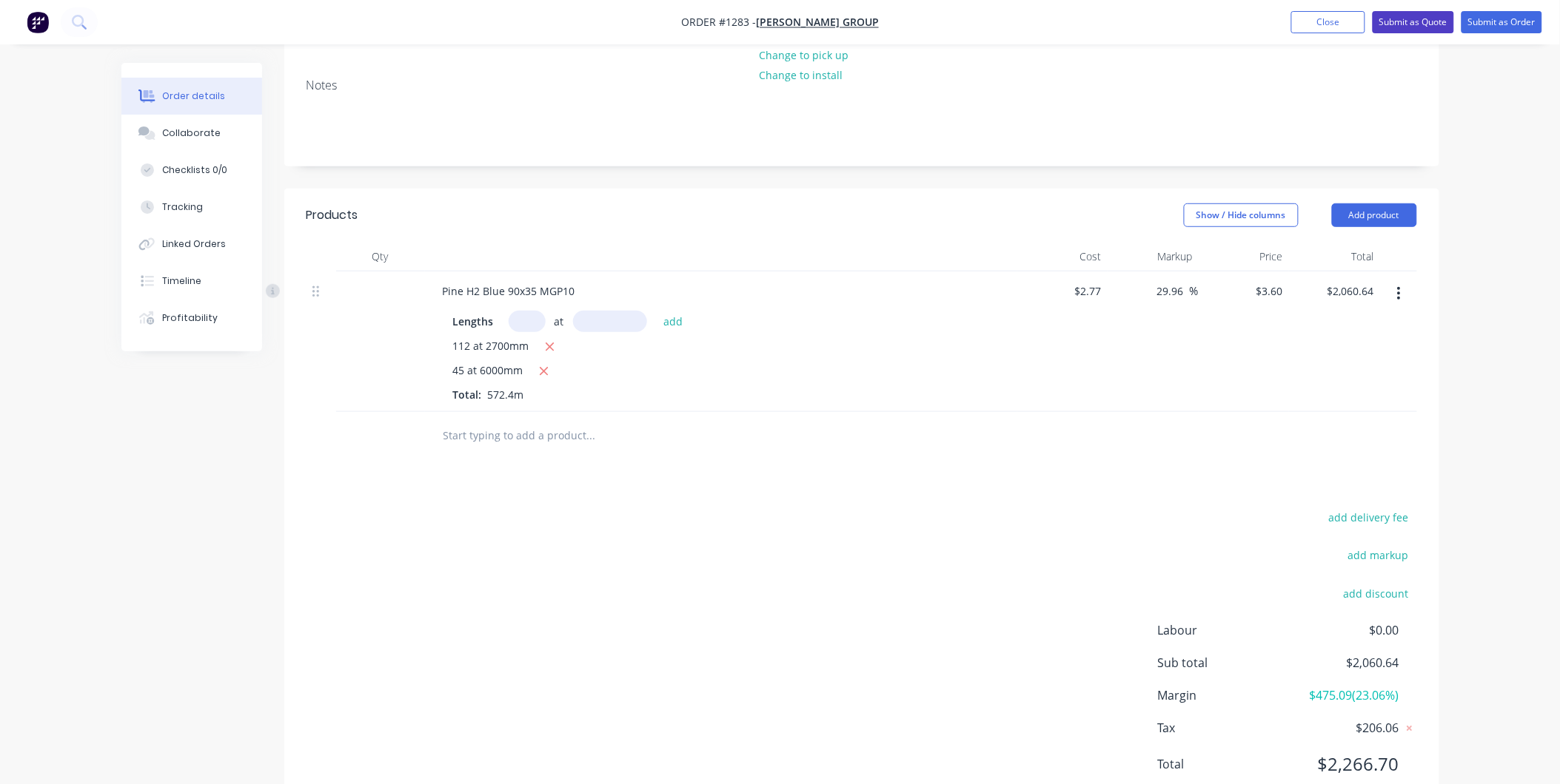
click at [1407, 23] on button "Submit as Quote" at bounding box center [1413, 22] width 81 height 22
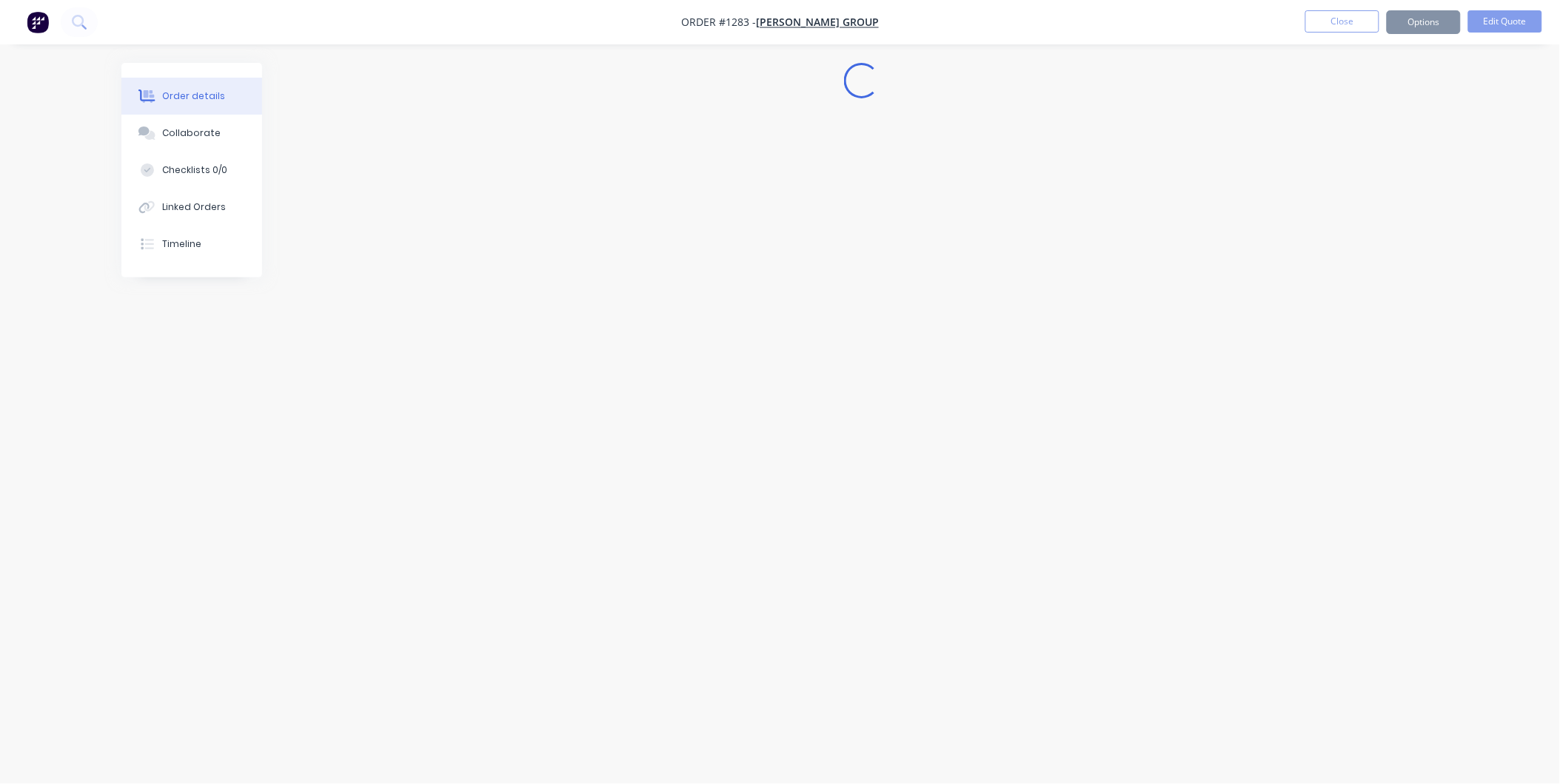
scroll to position [0, 0]
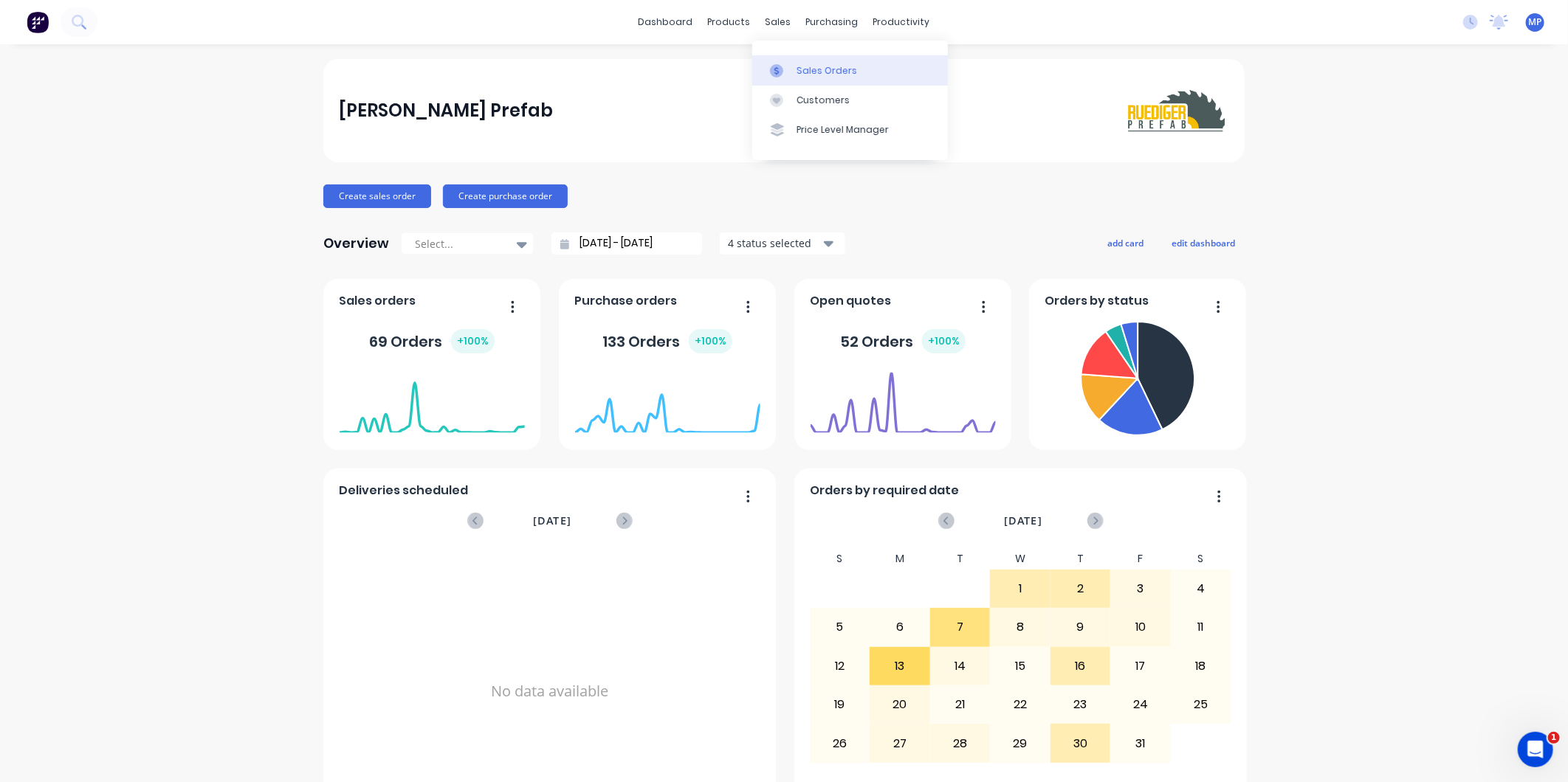
click at [772, 64] on icon at bounding box center [777, 71] width 14 height 14
